Goal: Check status: Check status

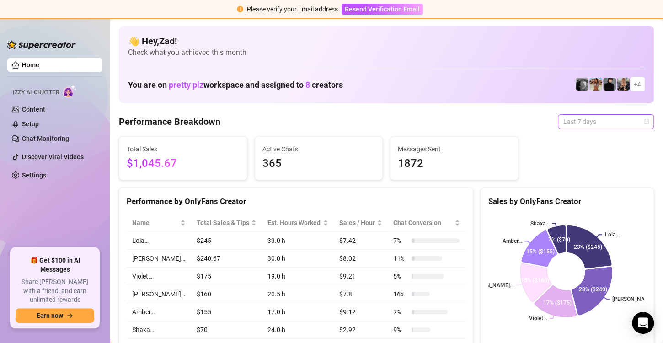
click at [585, 126] on span "Last 7 days" at bounding box center [605, 122] width 85 height 14
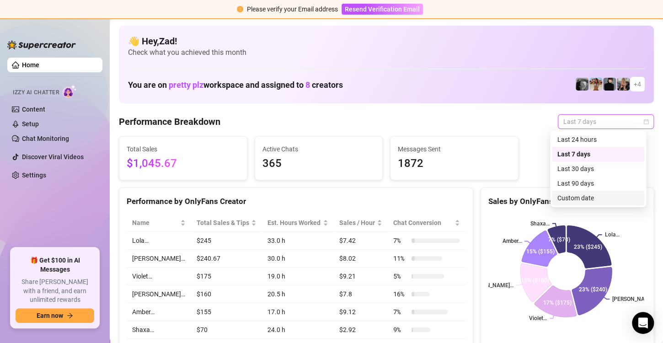
click at [579, 195] on div "Custom date" at bounding box center [598, 198] width 81 height 10
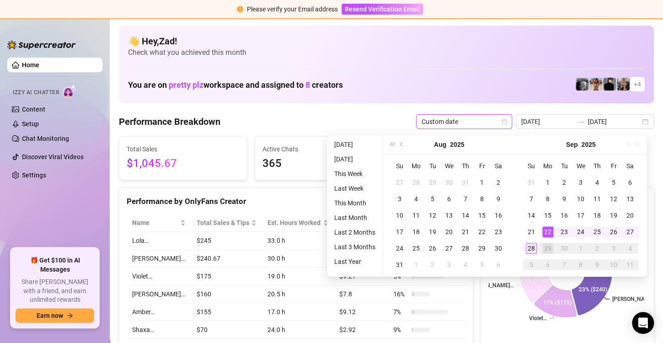
type input "[DATE]"
click at [531, 245] on div "28" at bounding box center [531, 248] width 11 height 11
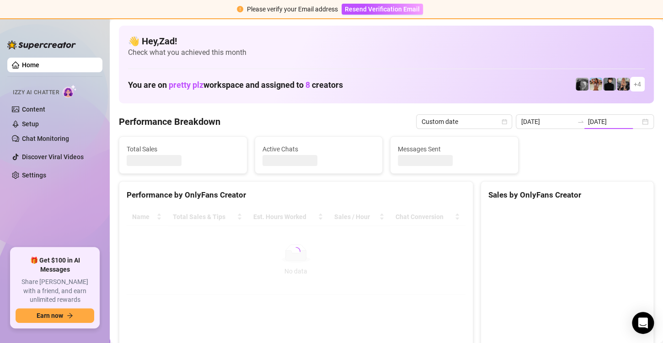
type input "[DATE]"
